Goal: Find specific page/section: Find specific page/section

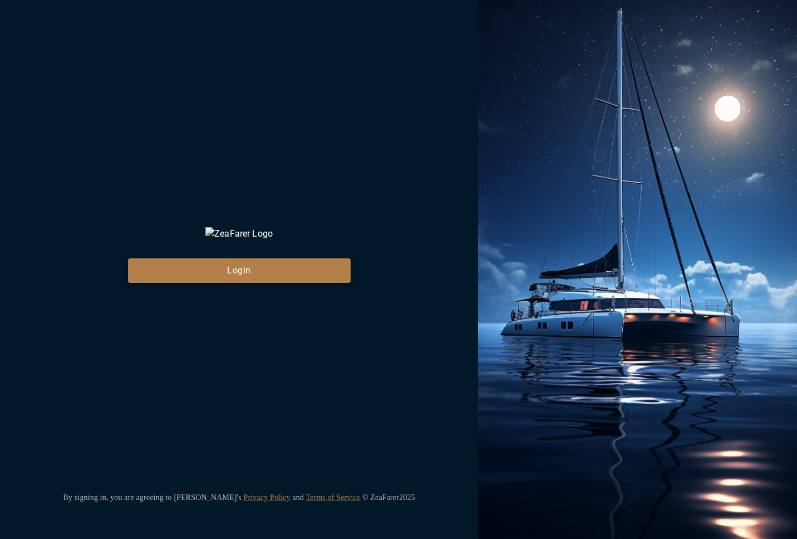
click at [270, 283] on button "Login" at bounding box center [239, 270] width 223 height 24
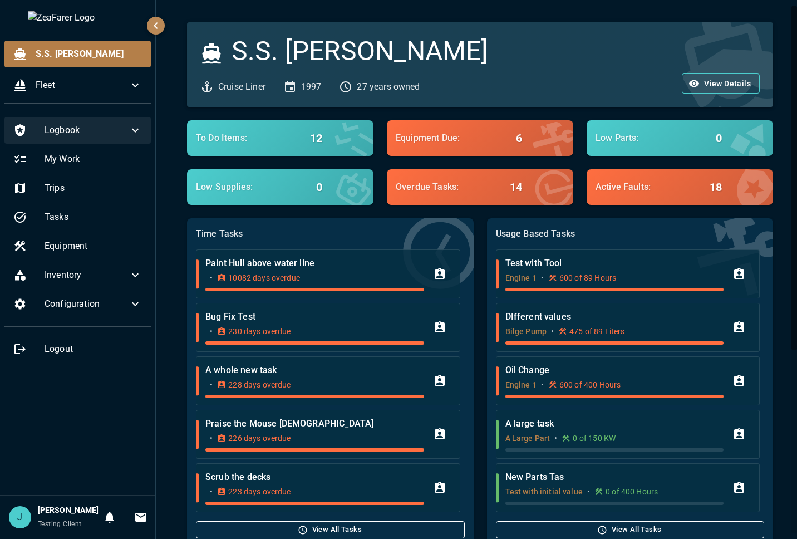
click at [90, 126] on span "Logbook" at bounding box center [87, 130] width 84 height 13
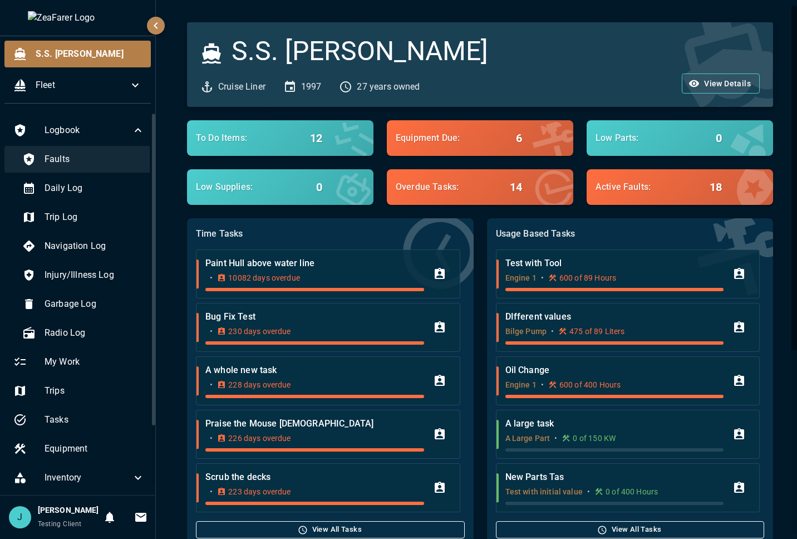
click at [86, 155] on span "Faults" at bounding box center [95, 159] width 100 height 13
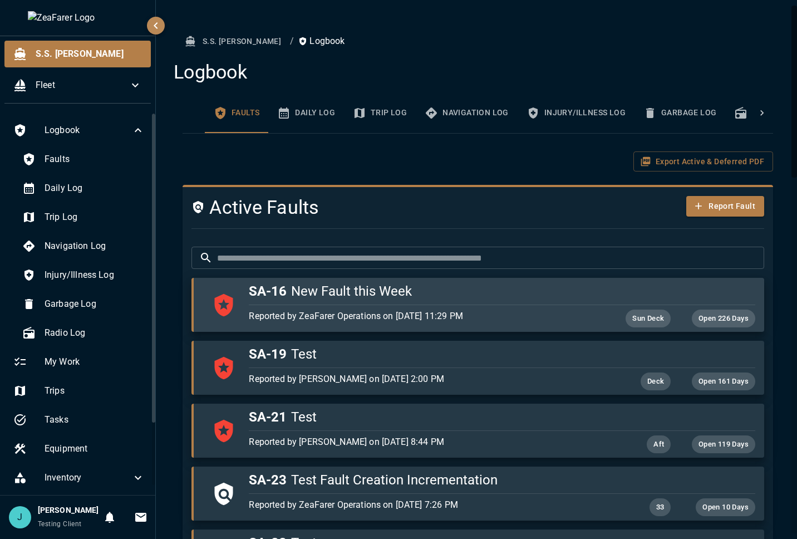
click at [444, 315] on p "Reported by ZeaFarer Operations on [DATE] 11:29 PM" at bounding box center [417, 316] width 337 height 13
